Goal: Information Seeking & Learning: Find specific fact

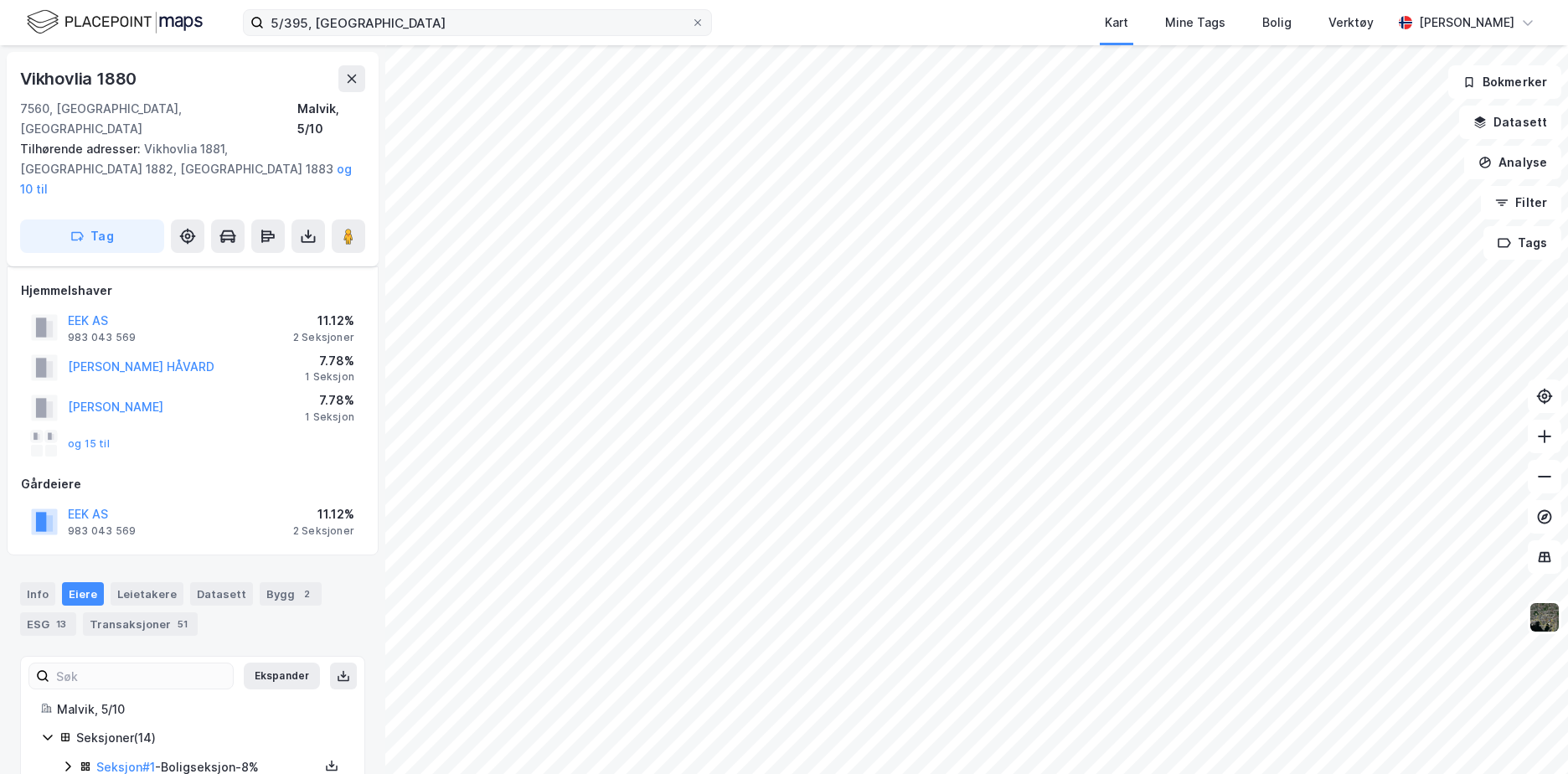
scroll to position [168, 0]
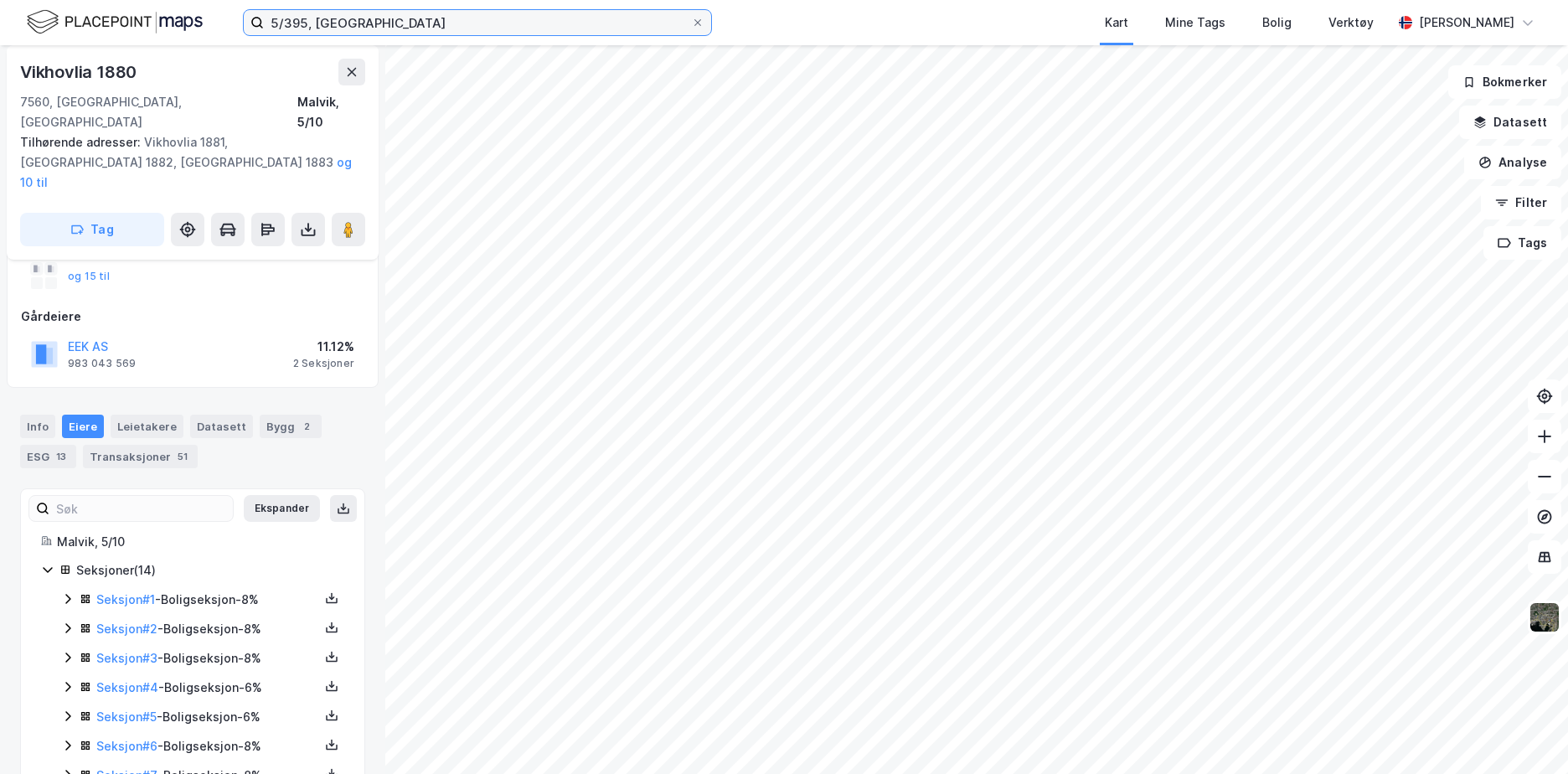
click at [358, 23] on input "5/395, [GEOGRAPHIC_DATA]" at bounding box center [477, 22] width 427 height 25
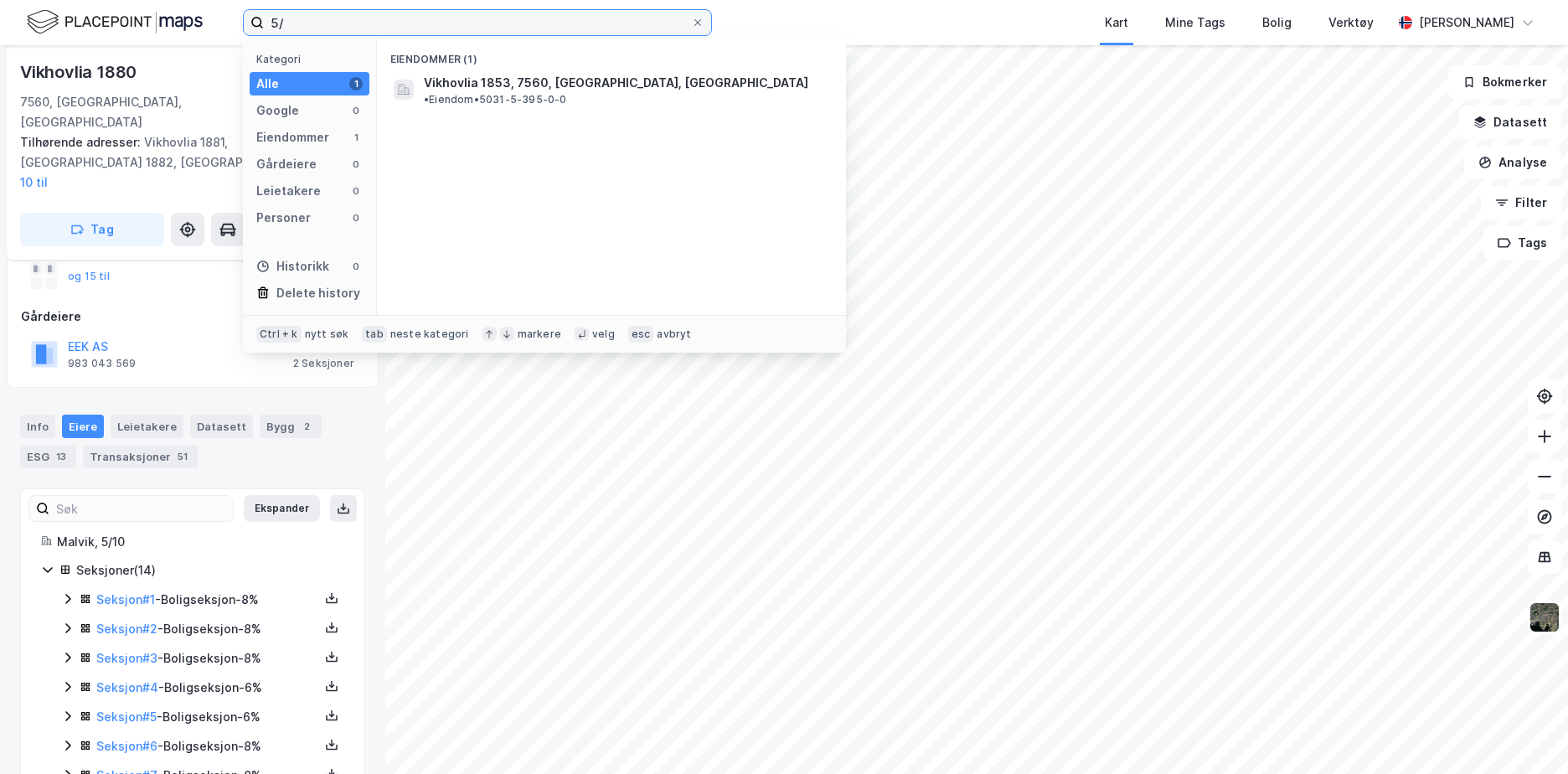
type input "5"
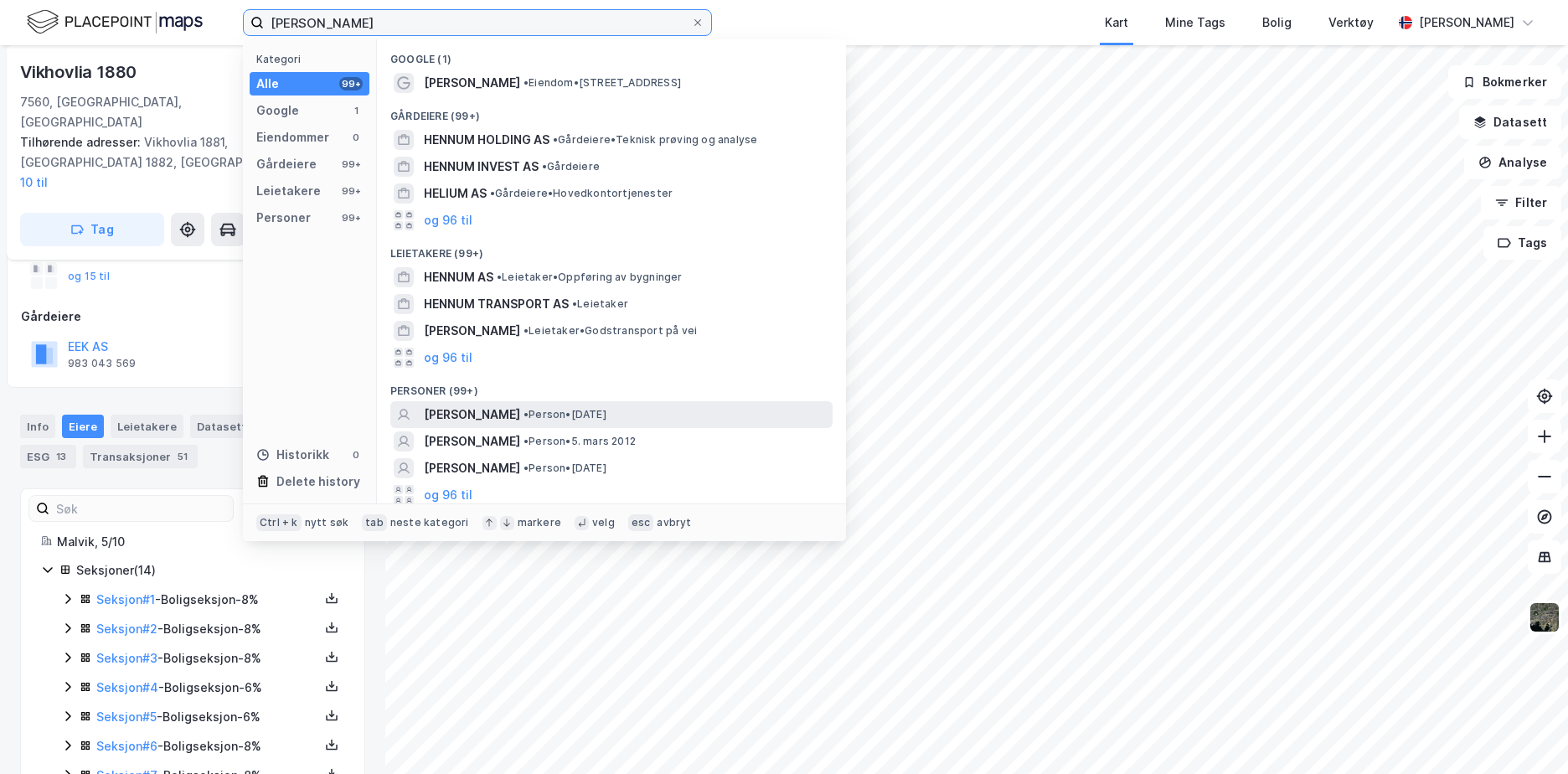
type input "[PERSON_NAME]"
click at [487, 403] on div "[PERSON_NAME] • Person • [DATE]" at bounding box center [611, 415] width 442 height 27
